Goal: Task Accomplishment & Management: Use online tool/utility

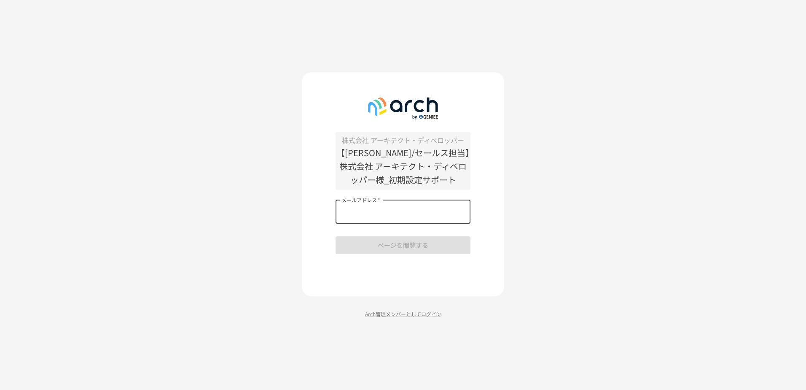
click at [380, 208] on input "メールアドレス   *" at bounding box center [403, 212] width 135 height 24
type input "**********"
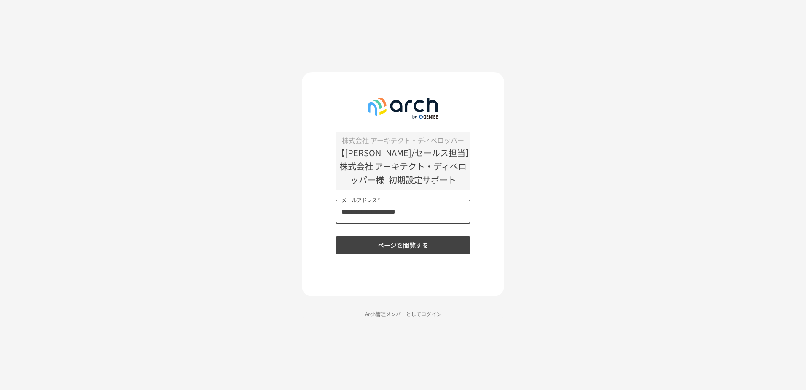
click at [370, 247] on button "ページを閲覧する" at bounding box center [403, 245] width 135 height 18
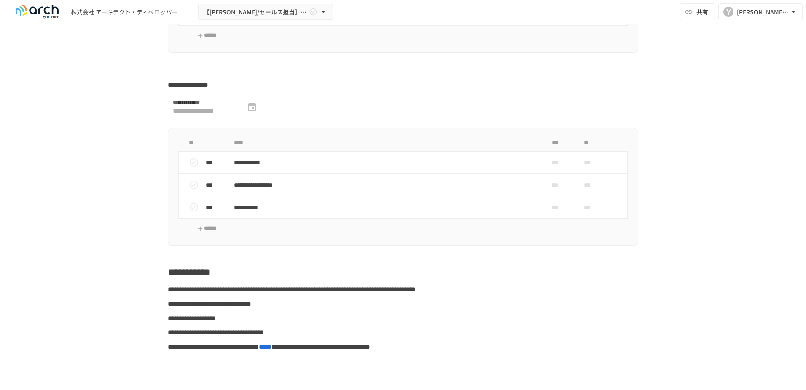
scroll to position [3483, 0]
